Goal: Task Accomplishment & Management: Manage account settings

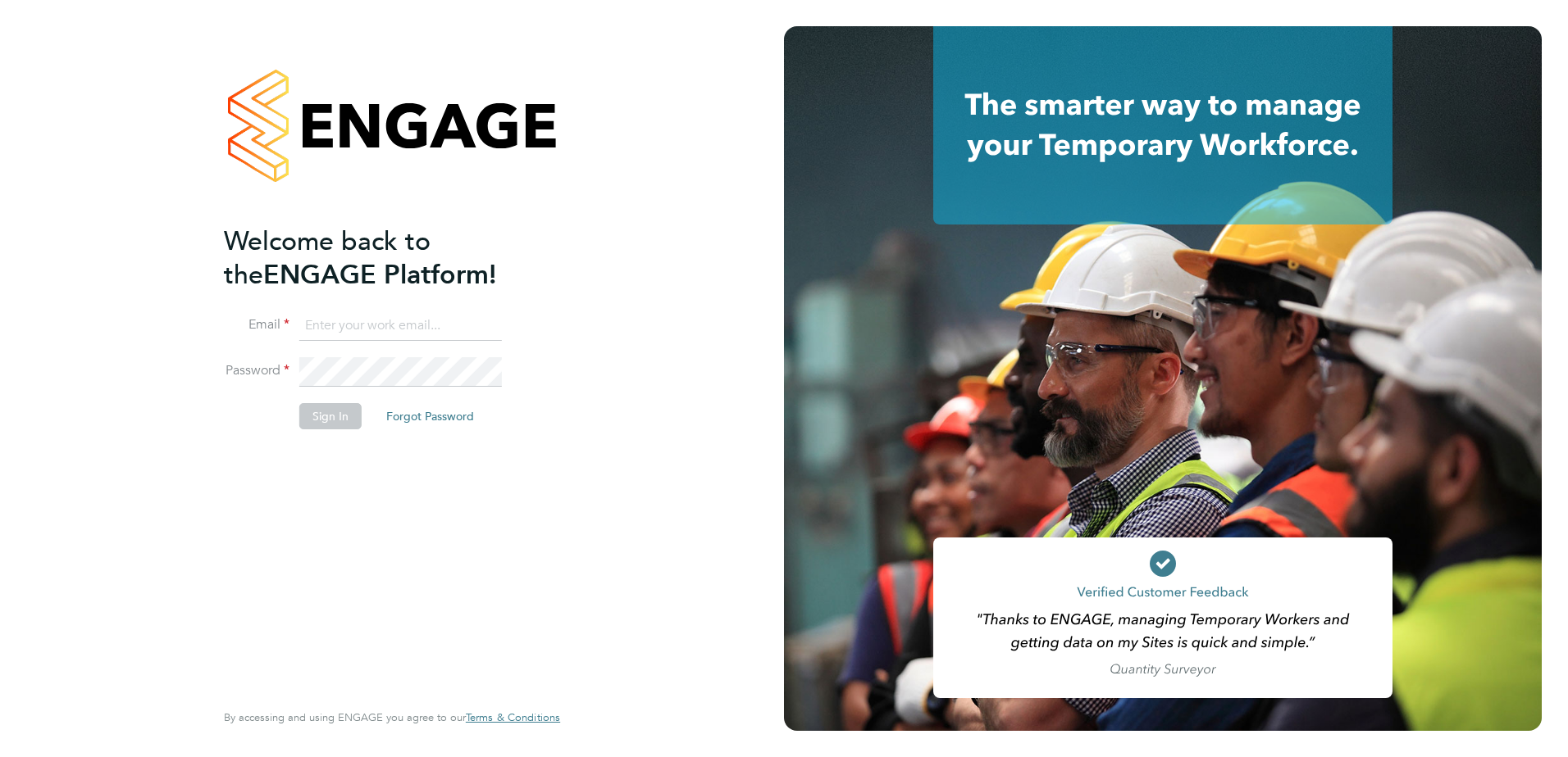
click at [318, 334] on input at bounding box center [400, 325] width 202 height 29
type input "[PERSON_NAME][EMAIL_ADDRESS][DOMAIN_NAME]"
click at [330, 418] on button "Sign In" at bounding box center [330, 416] width 62 height 26
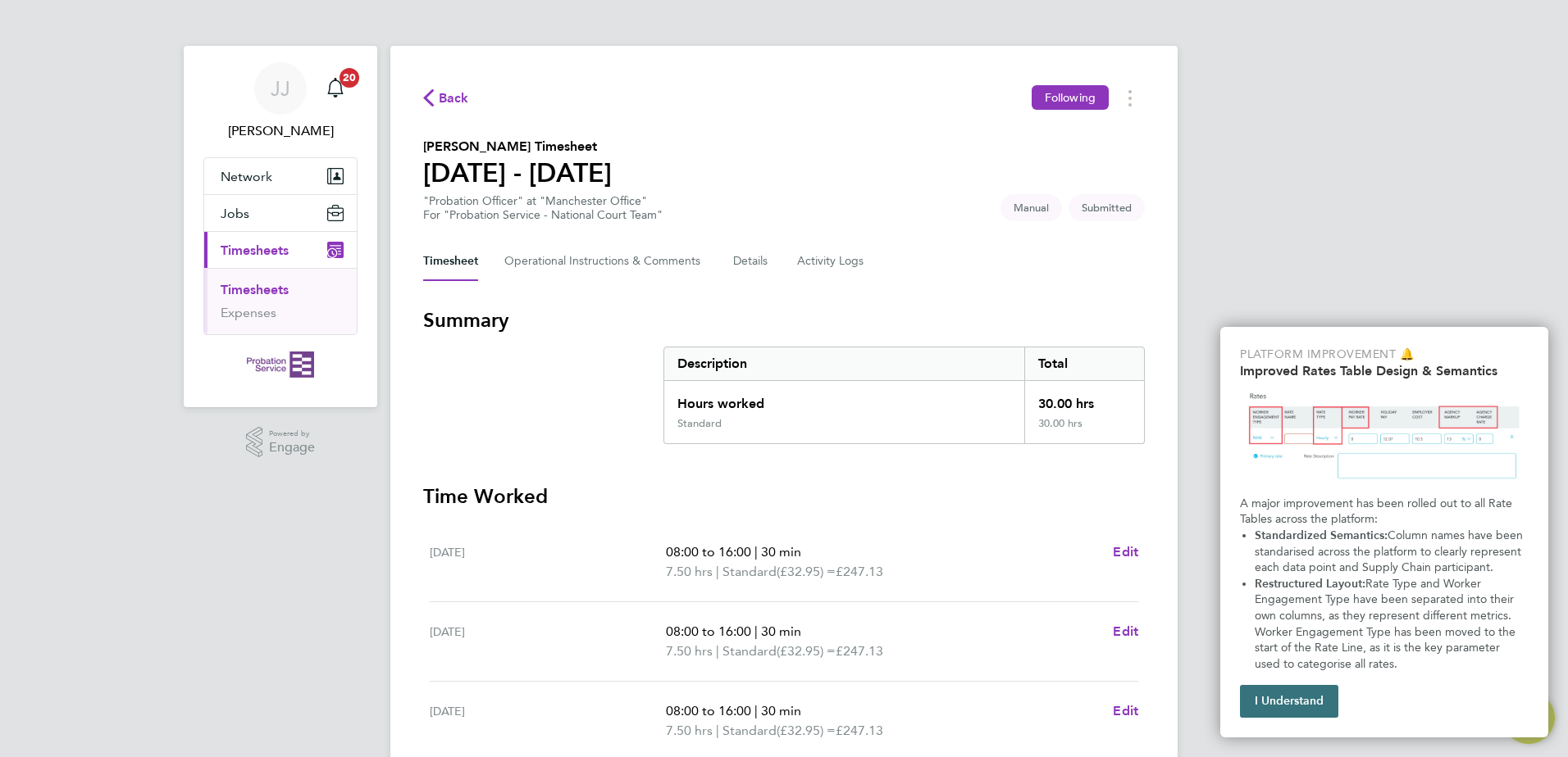
click at [1287, 703] on button "I Understand" at bounding box center [1289, 701] width 98 height 33
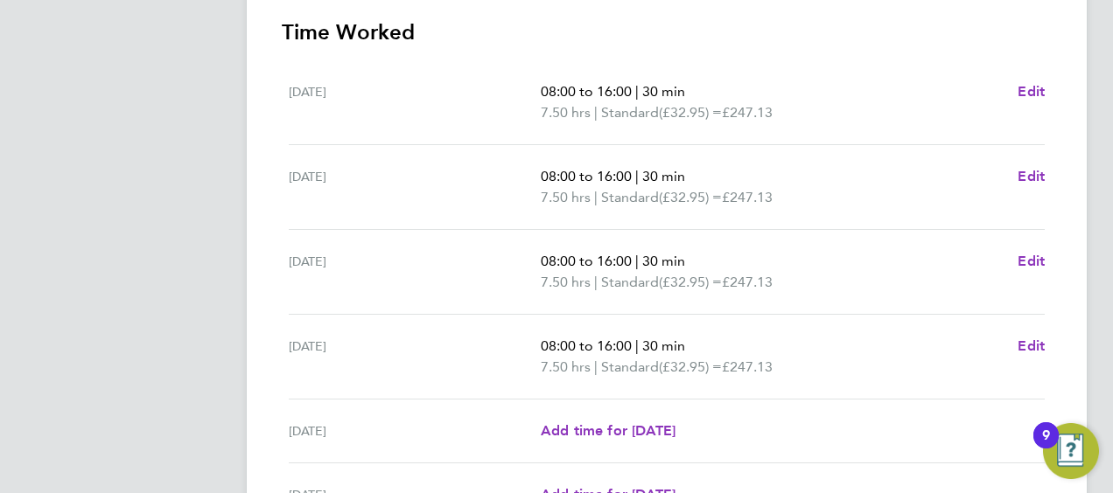
scroll to position [525, 0]
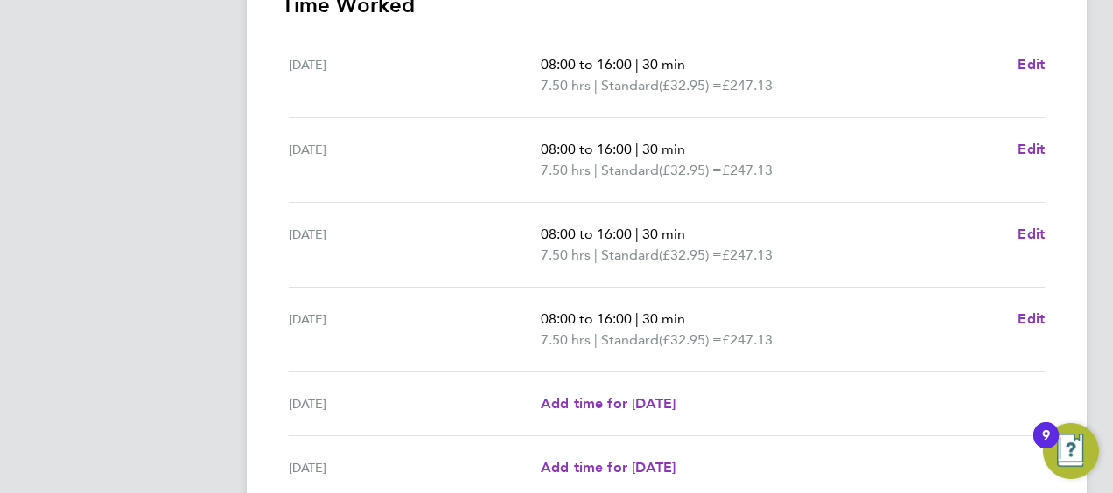
drag, startPoint x: 284, startPoint y: 55, endPoint x: 486, endPoint y: 61, distance: 202.2
click at [486, 61] on ul "[DATE] 08:00 to 16:00 | 30 min 7.50 hrs | Standard (£32.95) = £247.13 Edit [DAT…" at bounding box center [667, 298] width 770 height 531
drag, startPoint x: 486, startPoint y: 61, endPoint x: 462, endPoint y: 48, distance: 27.8
click at [462, 48] on div "[DATE] 08:00 to 16:00 | 30 min 7.50 hrs | Standard (£32.95) = £247.13 Edit" at bounding box center [667, 75] width 756 height 85
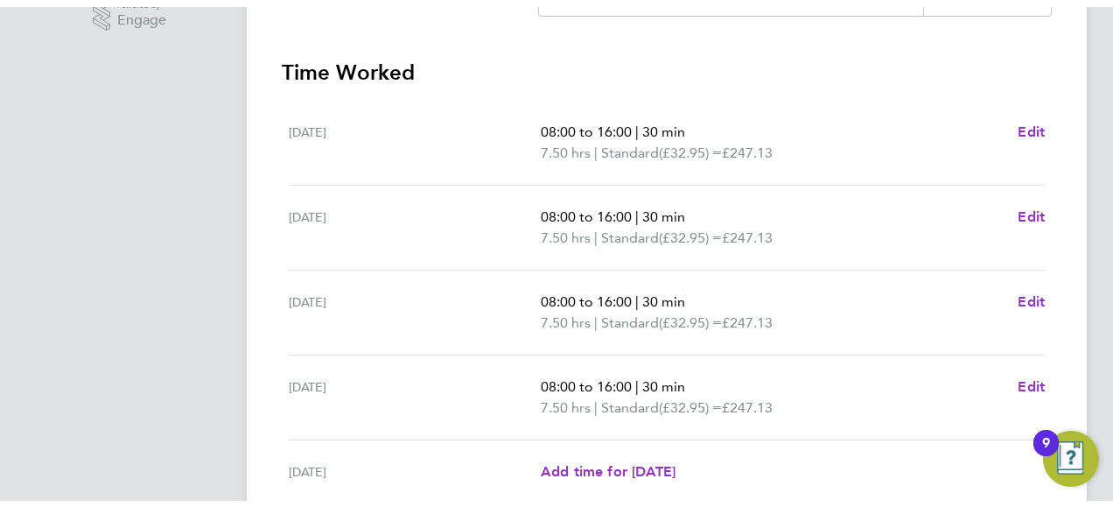
scroll to position [437, 0]
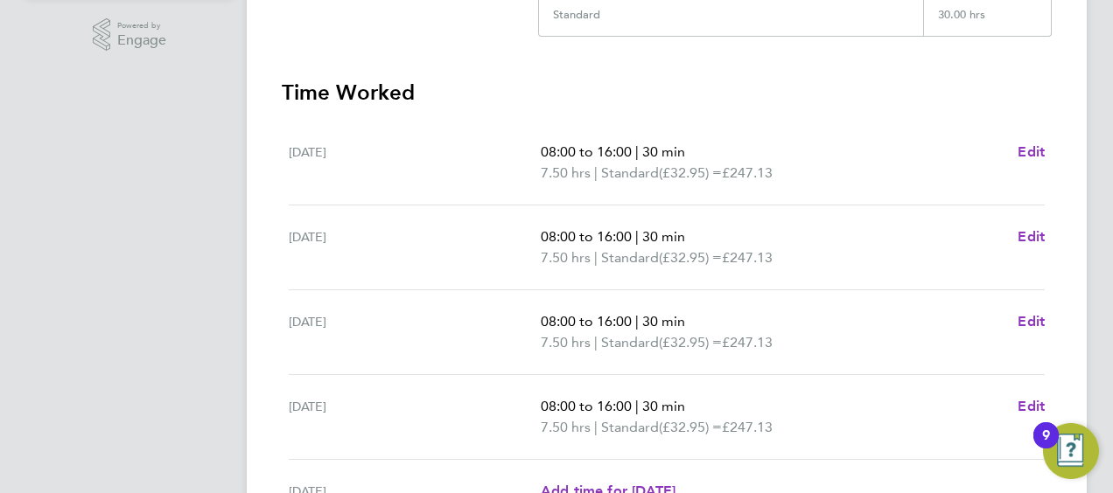
click at [424, 80] on h3 "Time Worked" at bounding box center [667, 93] width 770 height 28
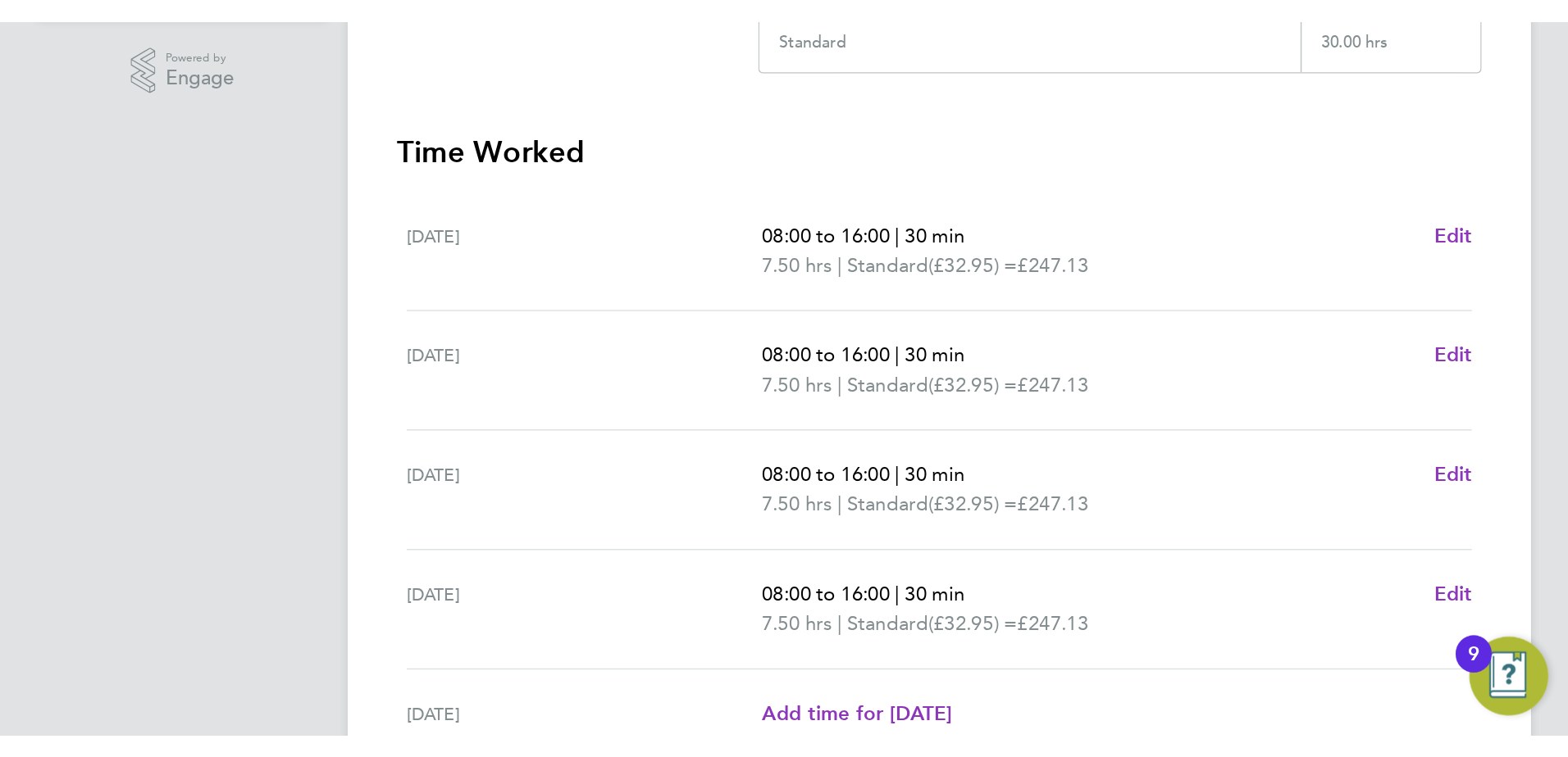
scroll to position [408, 0]
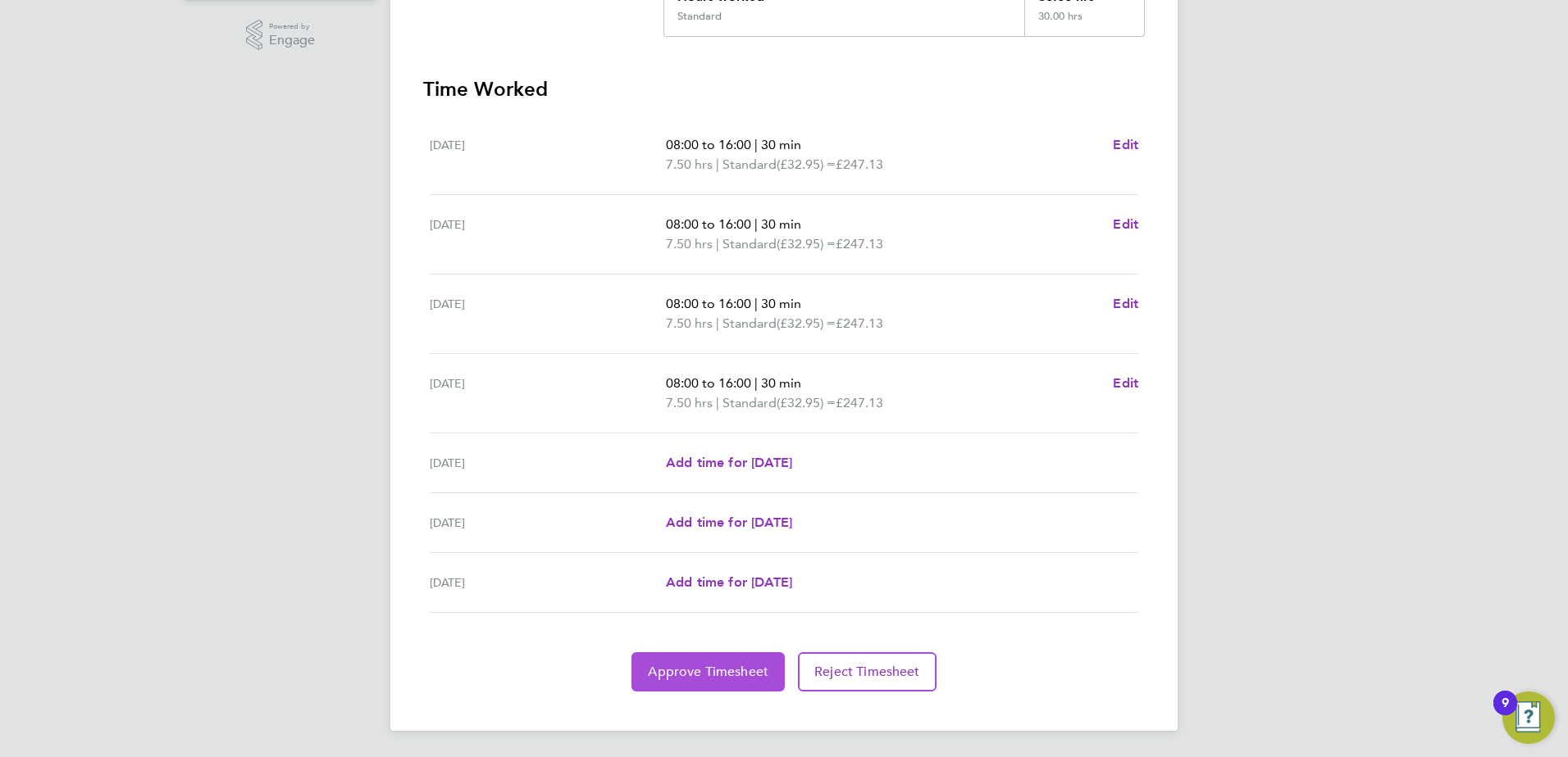
click at [705, 667] on span "Approve Timesheet" at bounding box center [708, 672] width 121 height 16
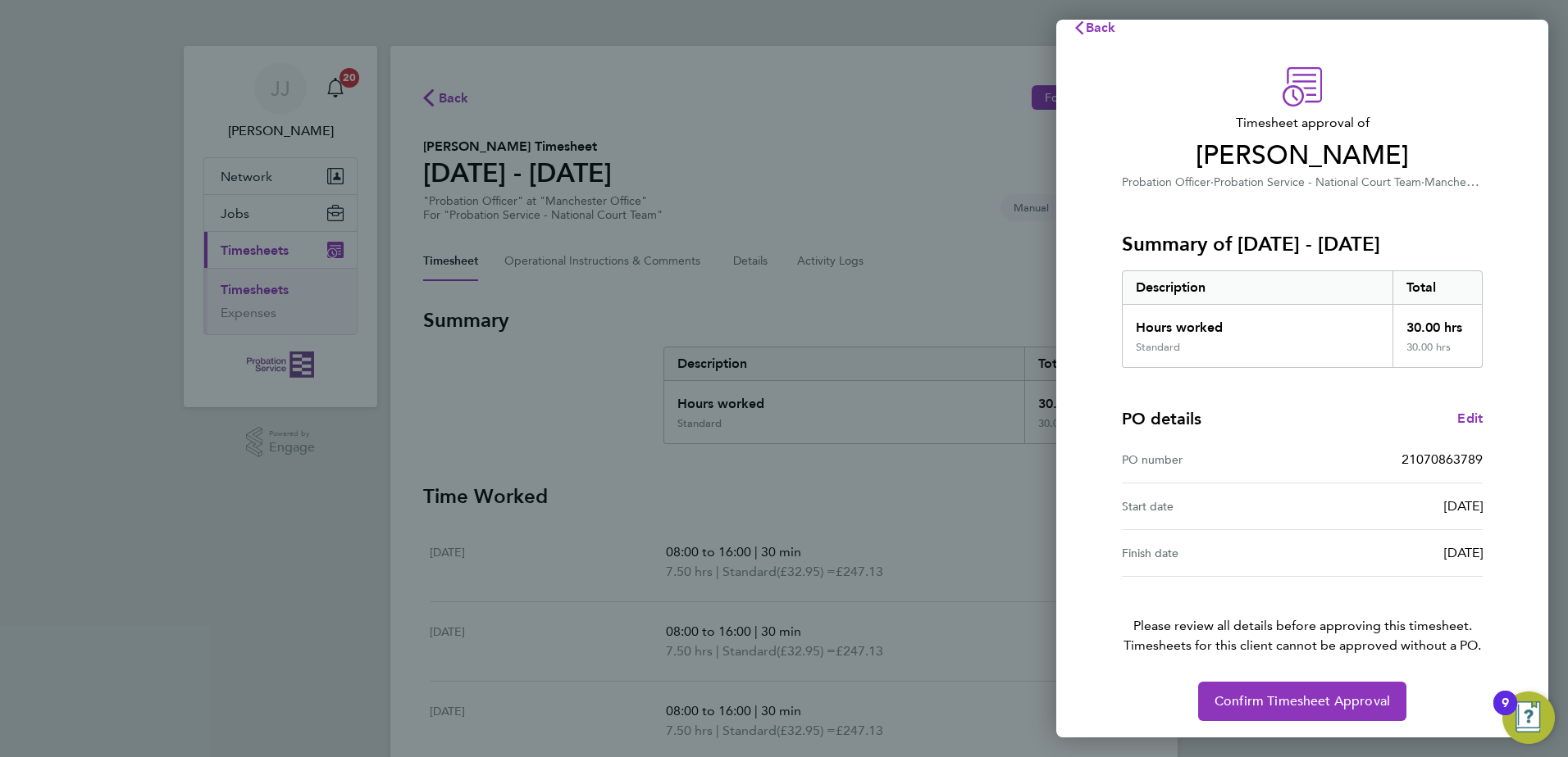
scroll to position [28, 0]
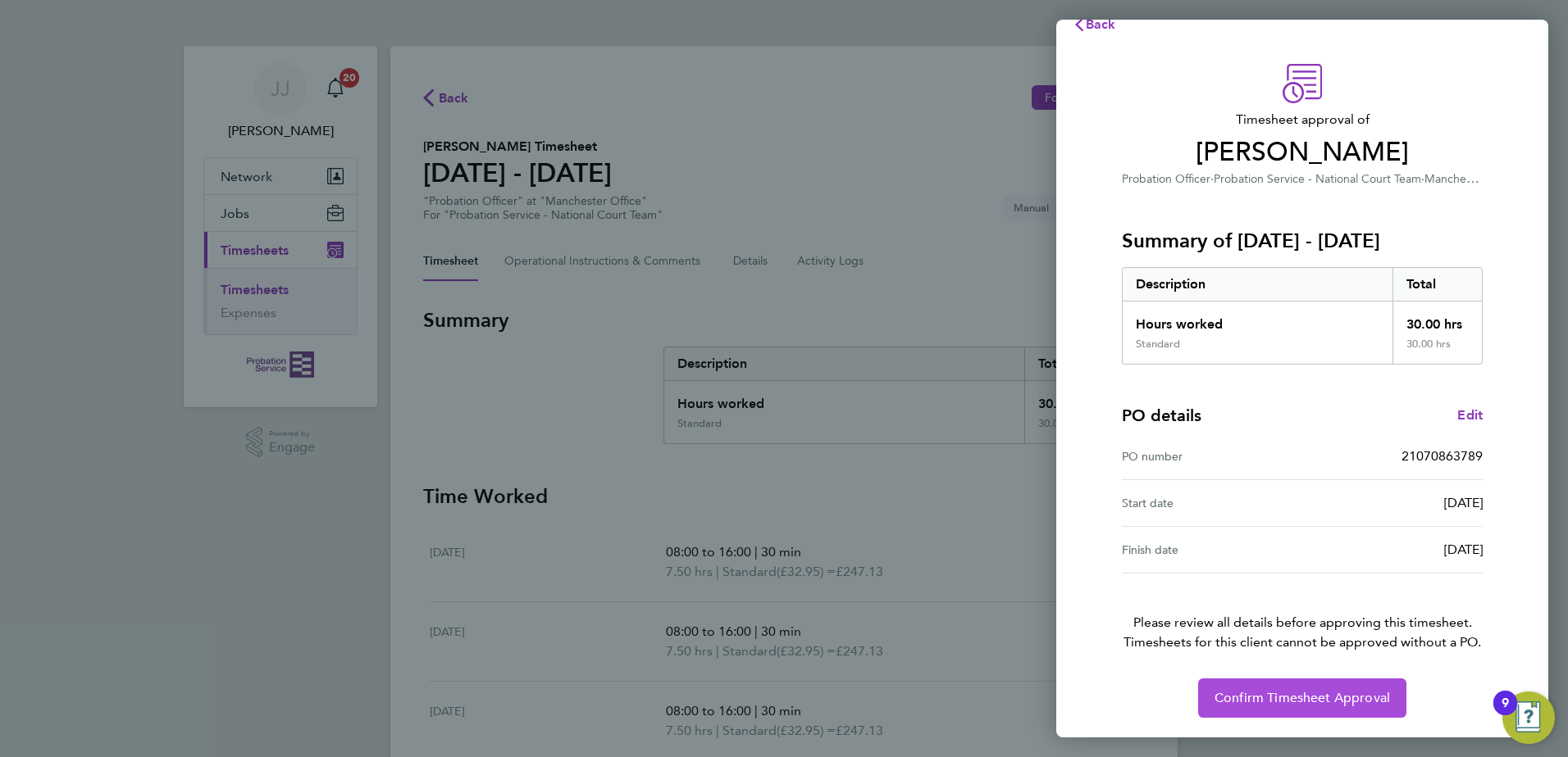
click at [1308, 705] on span "Confirm Timesheet Approval" at bounding box center [1302, 698] width 175 height 16
